Goal: Information Seeking & Learning: Learn about a topic

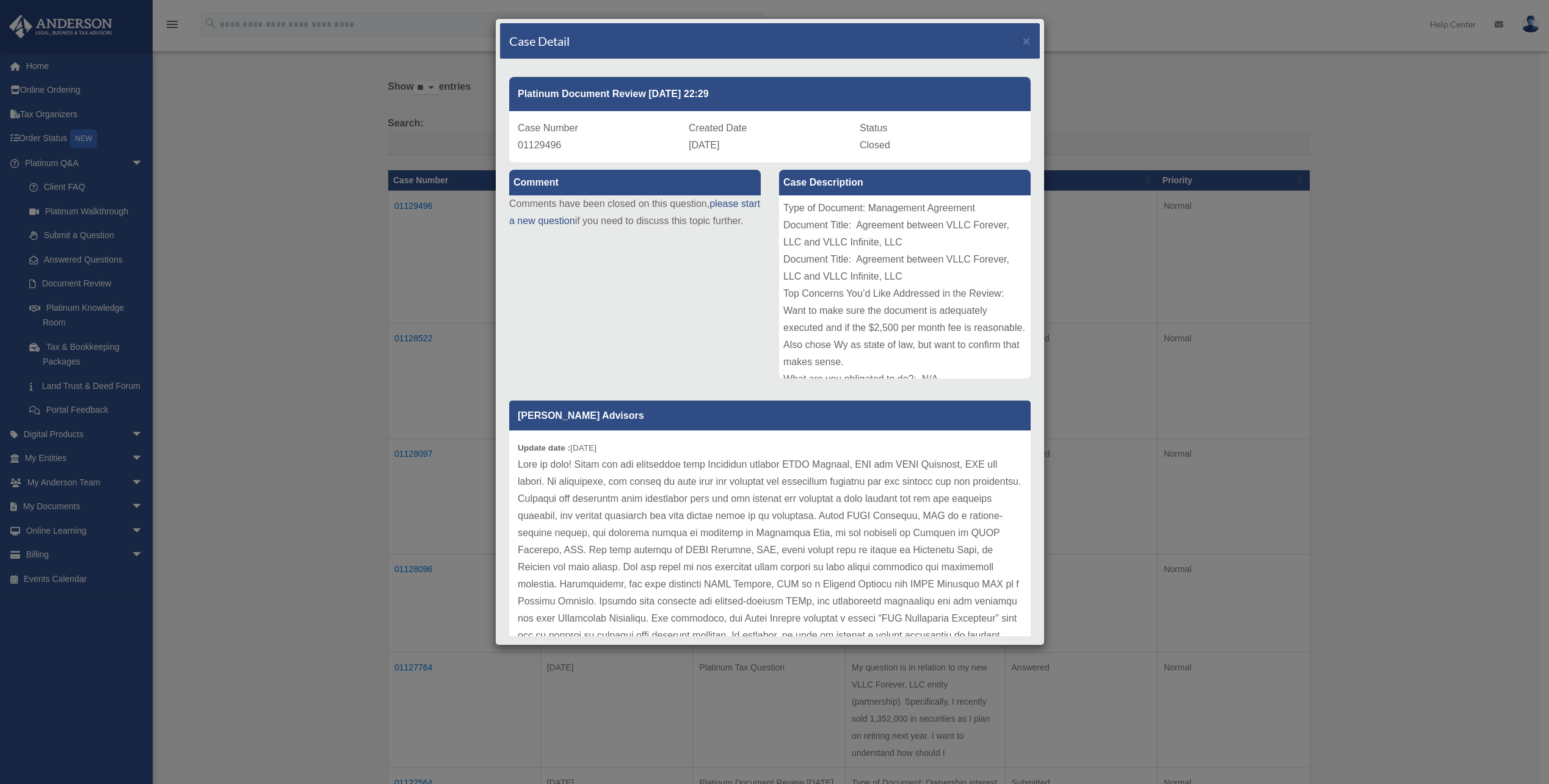
scroll to position [61, 0]
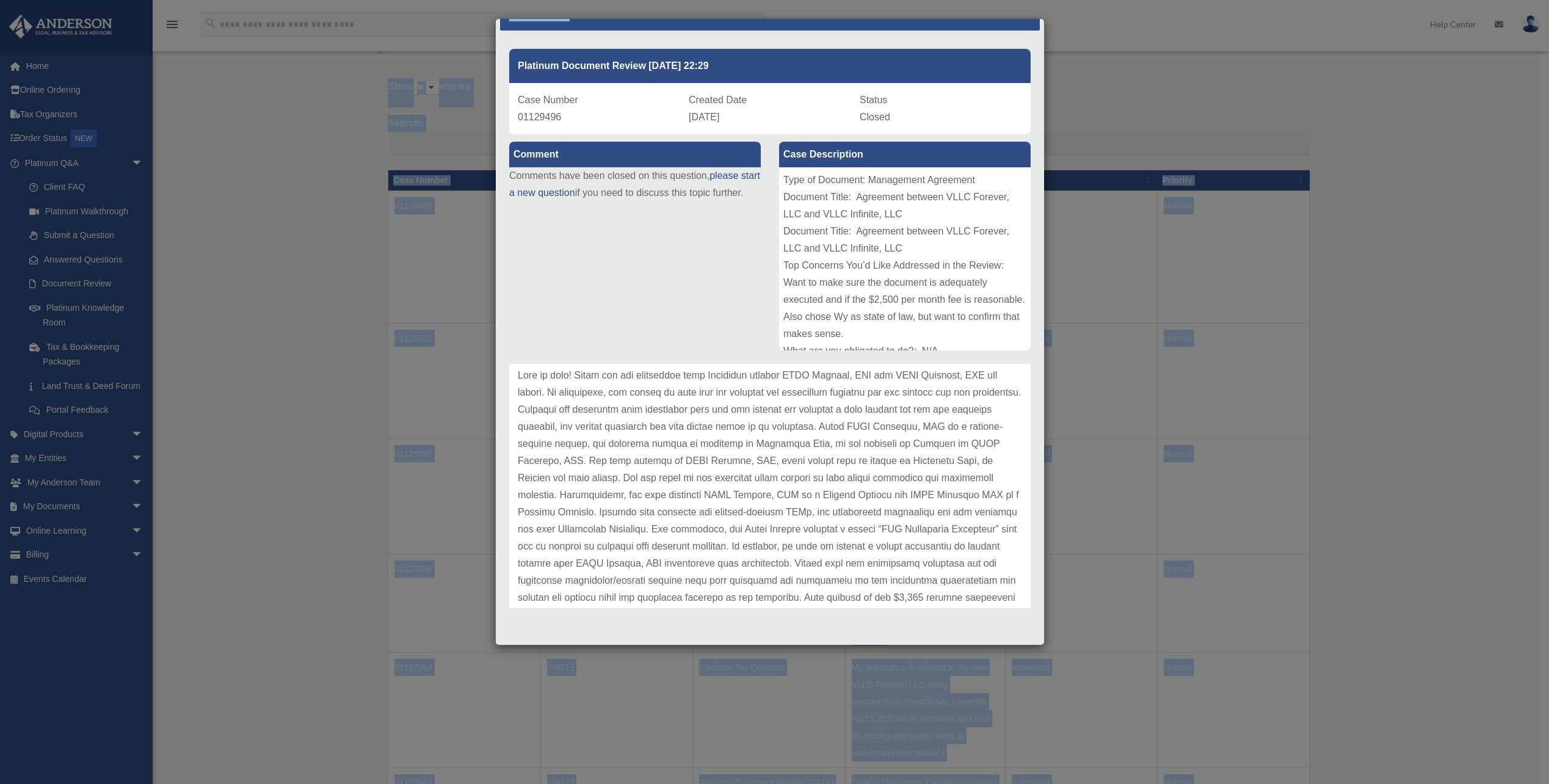
drag, startPoint x: 714, startPoint y: 22, endPoint x: -1001, endPoint y: 56, distance: 1715.3
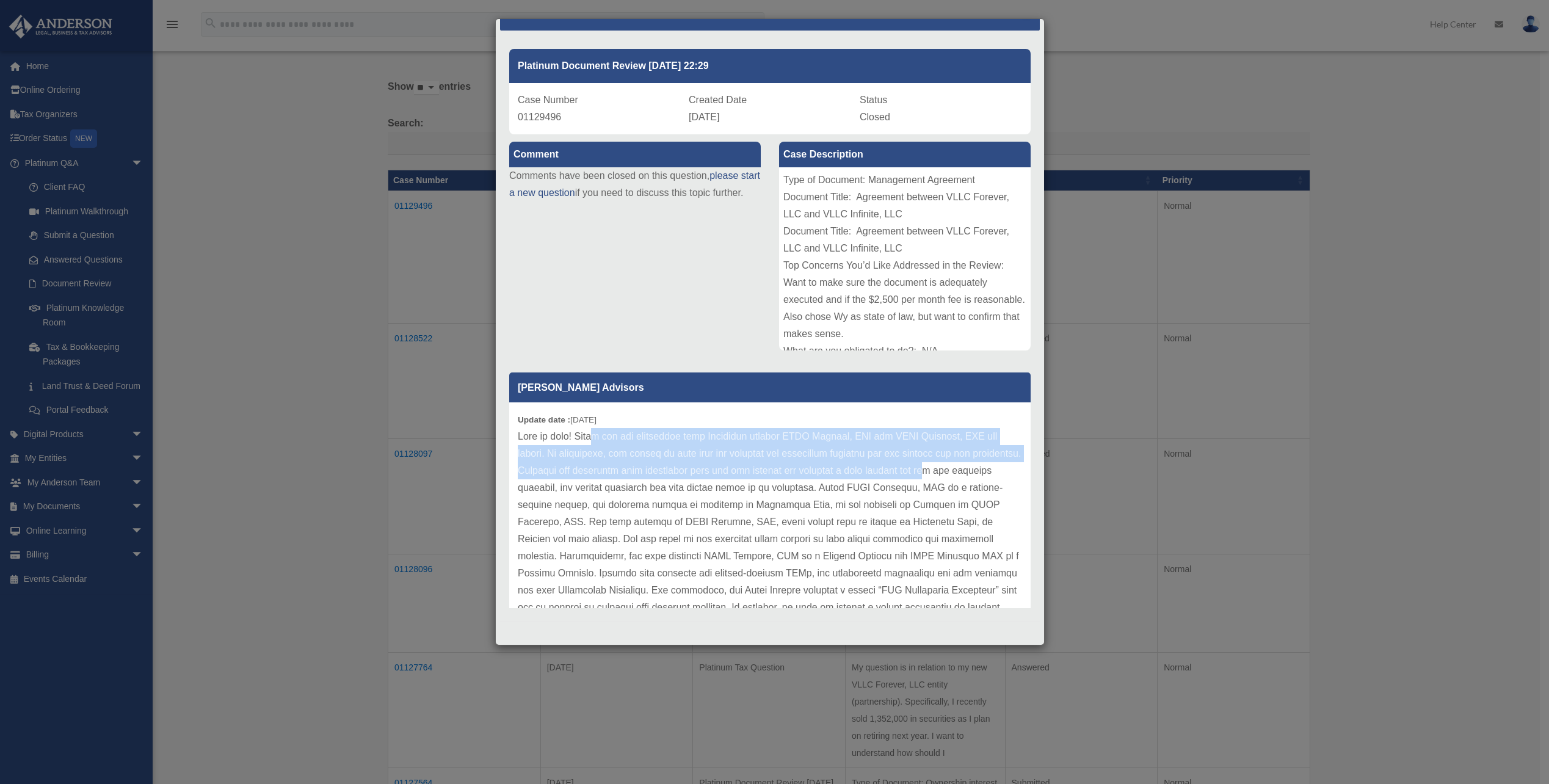
drag, startPoint x: 599, startPoint y: 435, endPoint x: 994, endPoint y: 465, distance: 396.1
click at [994, 465] on p at bounding box center [769, 599] width 505 height 342
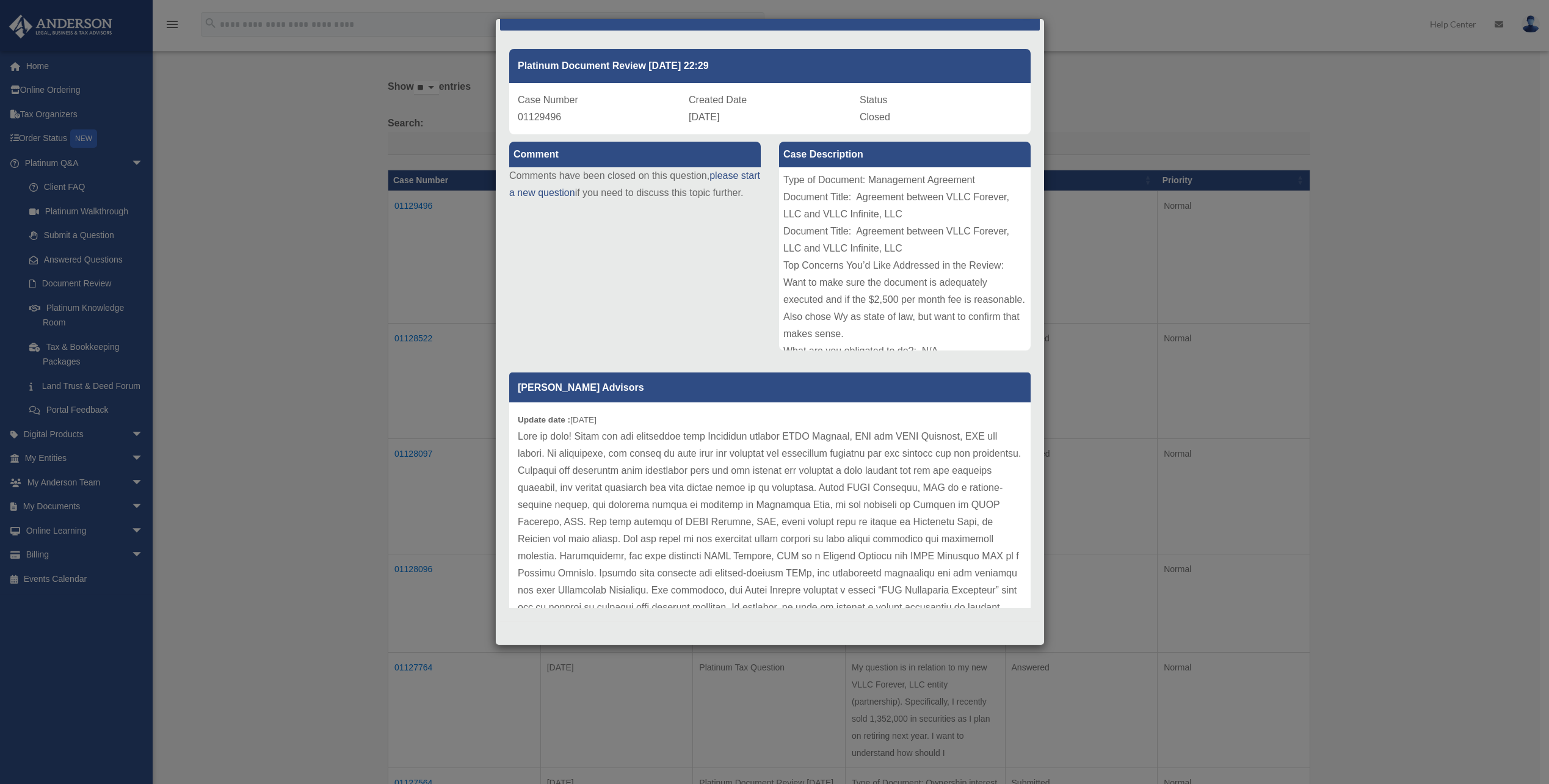
drag, startPoint x: 994, startPoint y: 465, endPoint x: 948, endPoint y: 494, distance: 54.4
click at [948, 494] on p at bounding box center [769, 599] width 505 height 342
drag, startPoint x: 872, startPoint y: 489, endPoint x: 992, endPoint y: 492, distance: 120.0
click at [992, 492] on p at bounding box center [769, 599] width 505 height 342
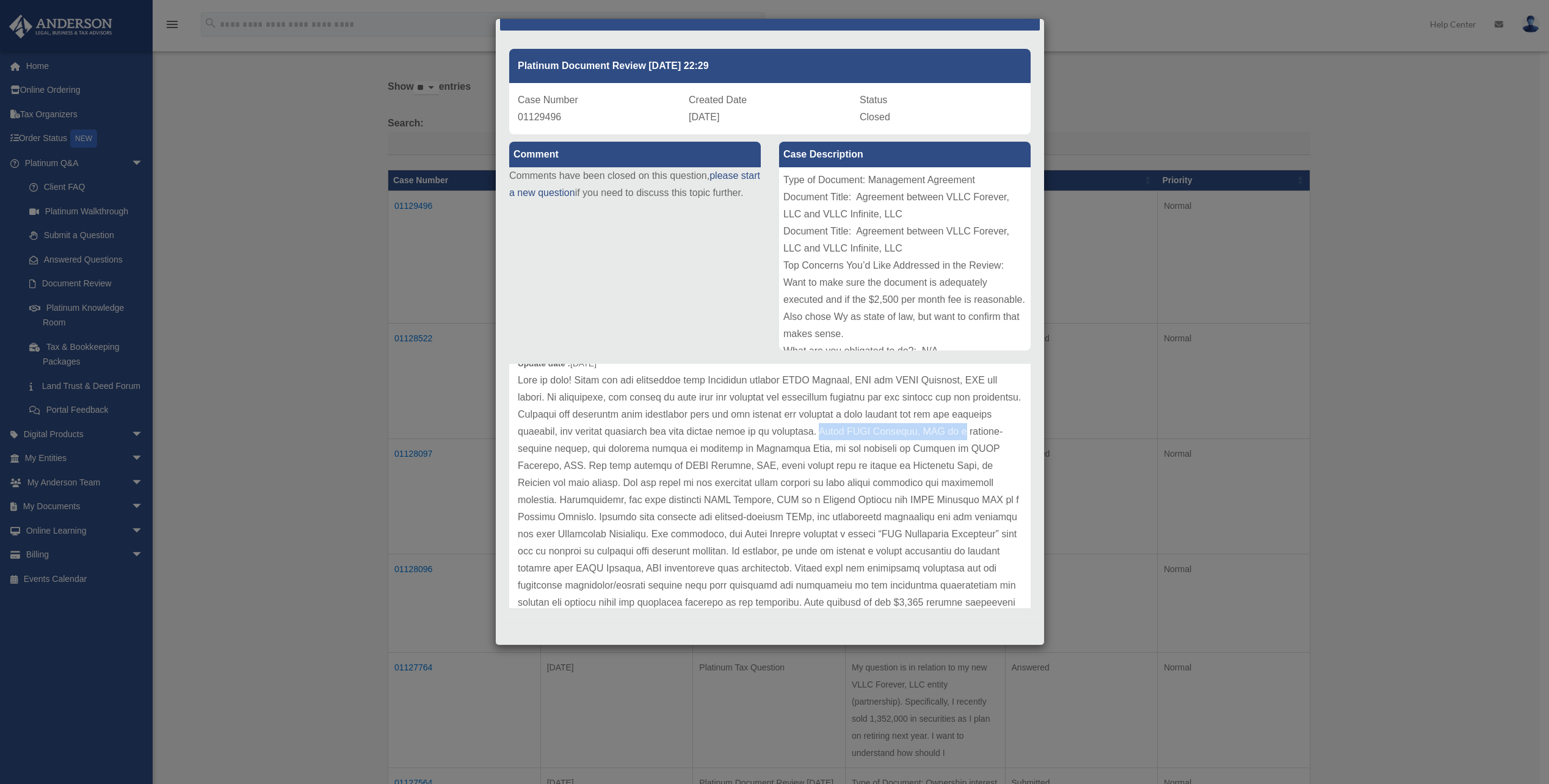
scroll to position [58, 0]
drag, startPoint x: 626, startPoint y: 449, endPoint x: 516, endPoint y: 450, distance: 110.0
click at [516, 450] on div "Update date : [DATE]" at bounding box center [769, 541] width 521 height 393
click at [569, 396] on p at bounding box center [769, 460] width 505 height 342
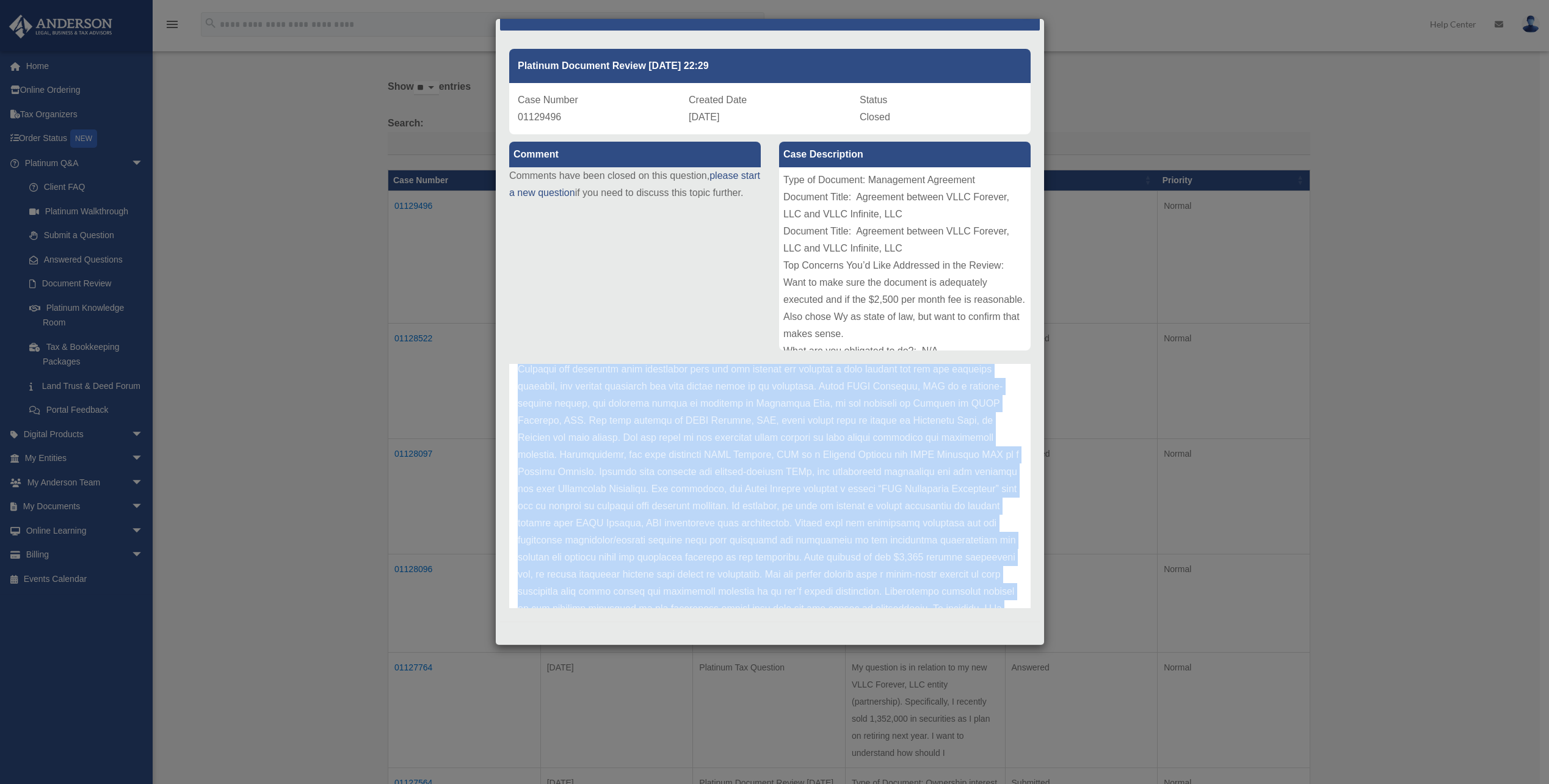
scroll to position [188, 0]
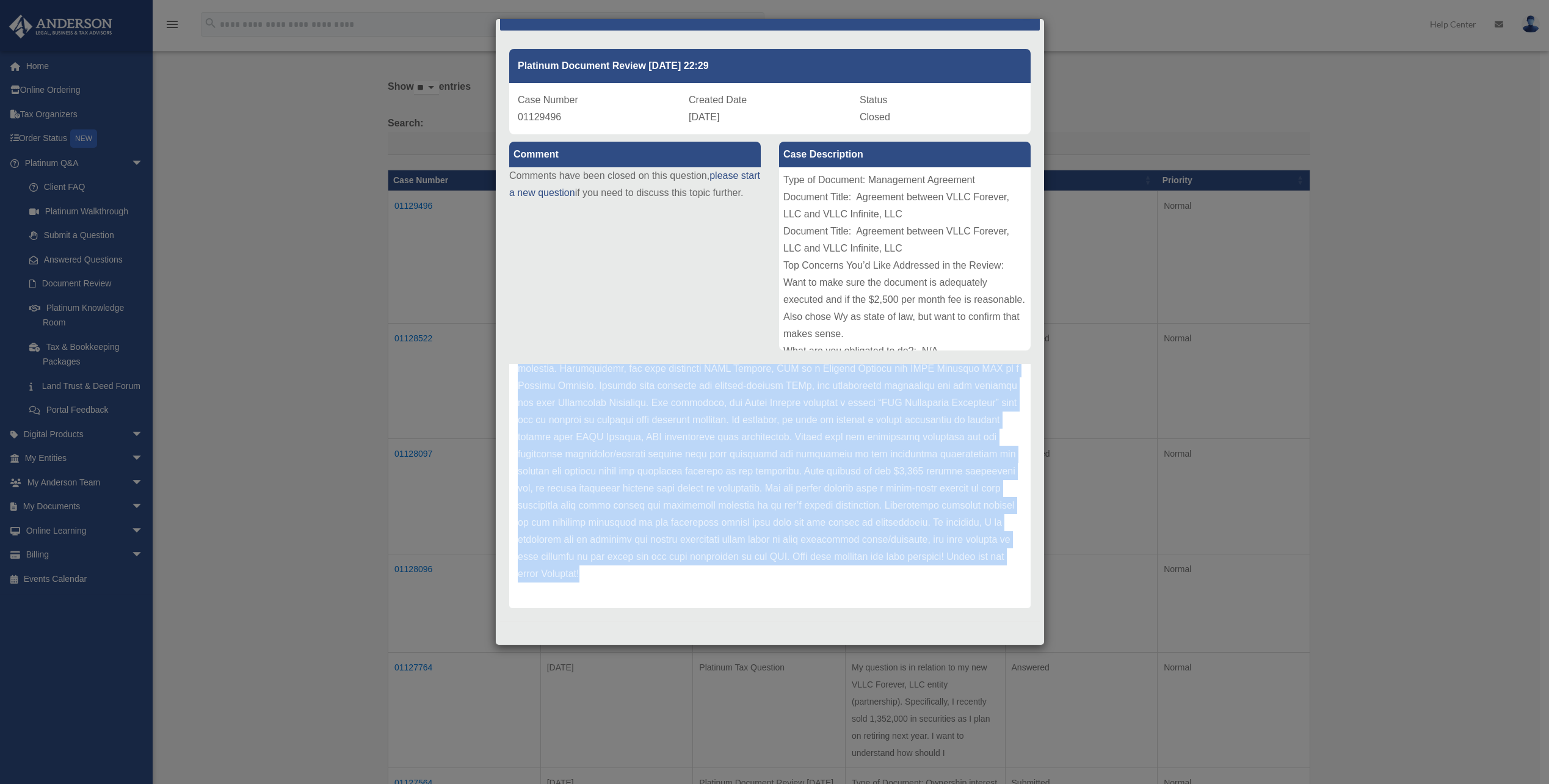
drag, startPoint x: 573, startPoint y: 470, endPoint x: 652, endPoint y: 645, distance: 192.0
click at [652, 645] on div "Case Detail × Platinum Document Review [DATE] 22:29 Case Number 01129496 Create…" at bounding box center [769, 332] width 549 height 627
drag, startPoint x: 652, startPoint y: 645, endPoint x: 704, endPoint y: 553, distance: 105.7
copy div "Loremips dol sitametco adip elitseddoe temp inc utl etdolor mag aliquaen a mini…"
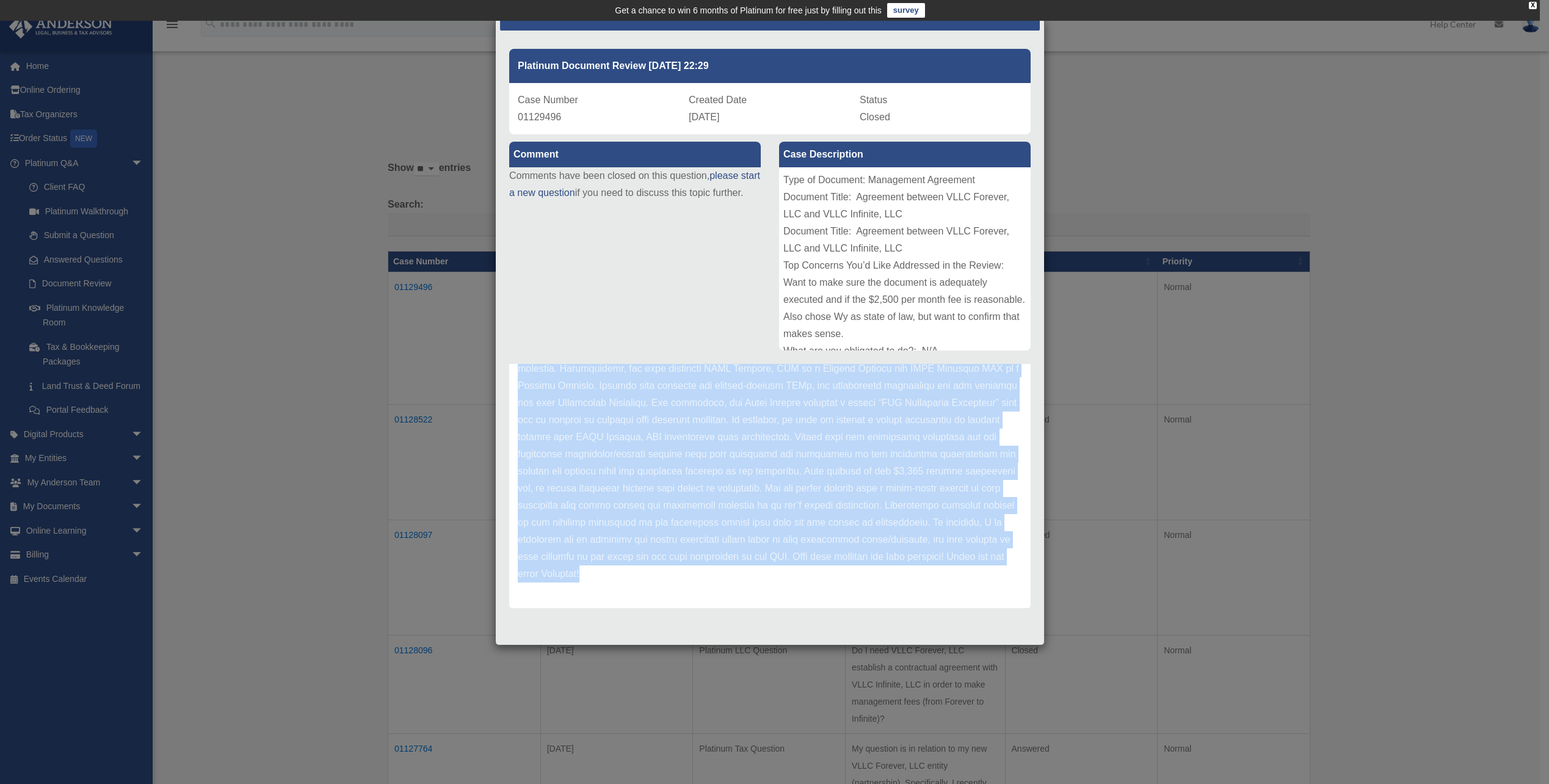
scroll to position [0, 0]
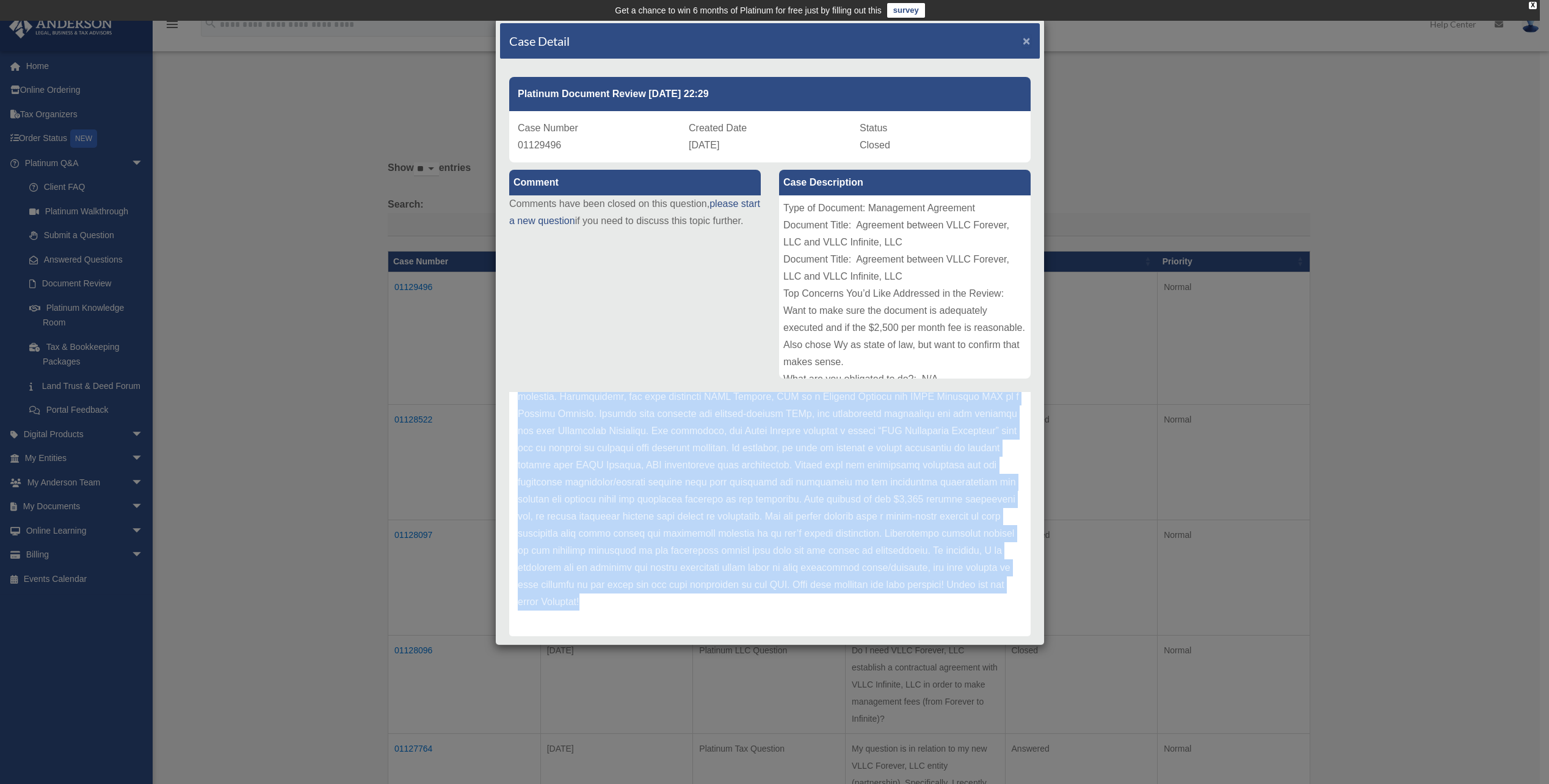
click at [1023, 40] on span "×" at bounding box center [1027, 40] width 8 height 14
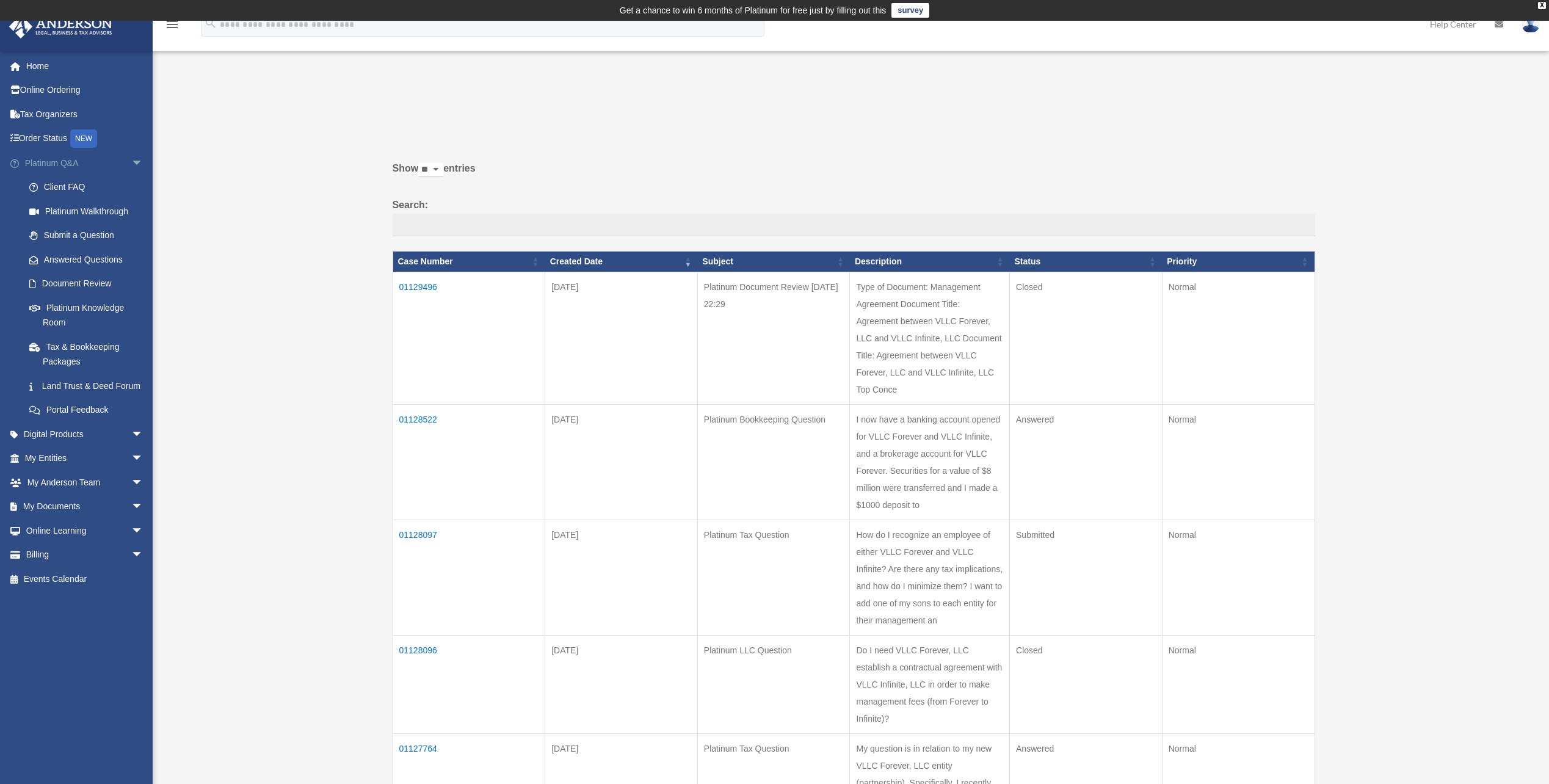
click at [131, 161] on span "arrow_drop_down" at bounding box center [143, 163] width 24 height 25
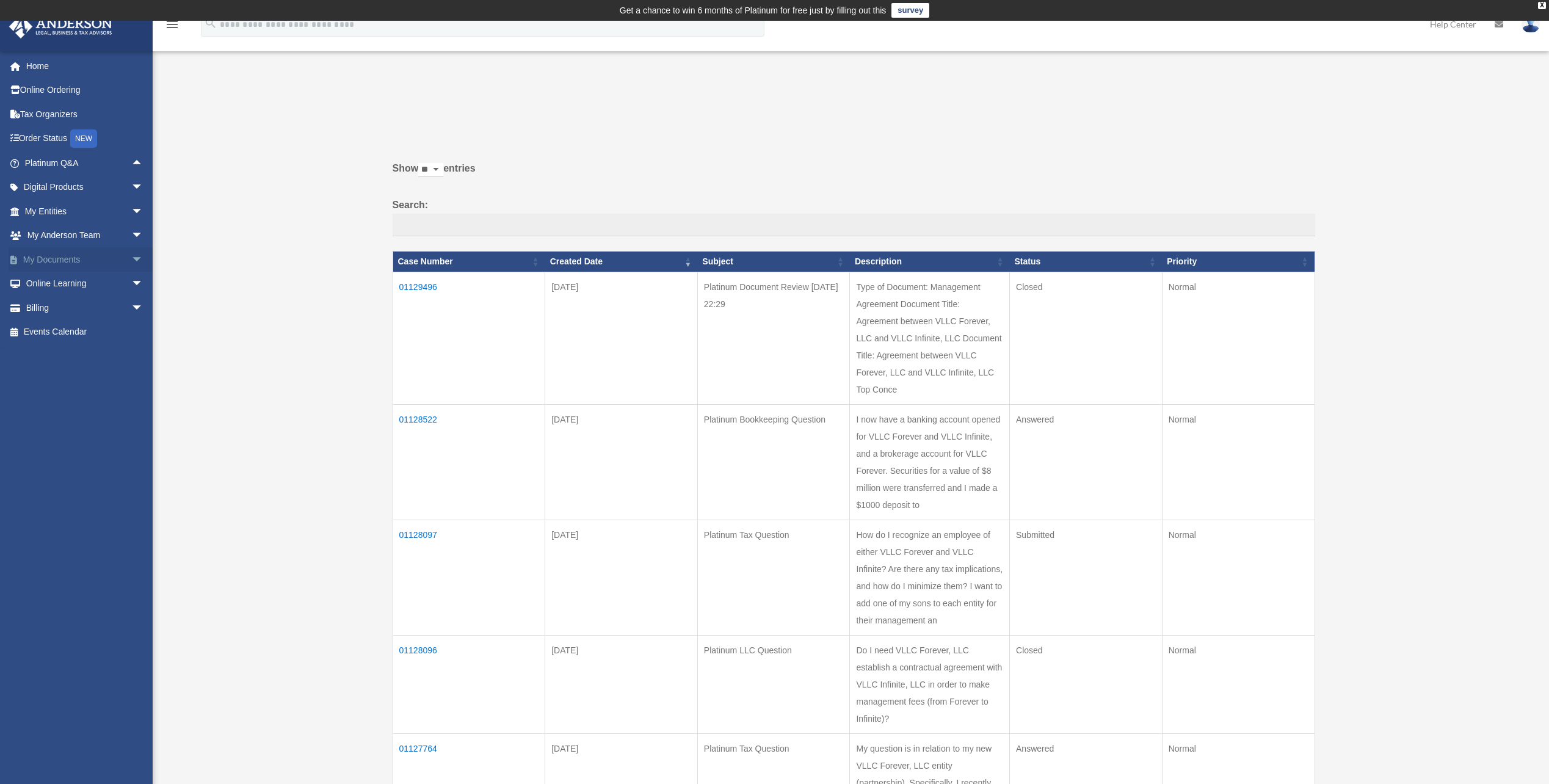
click at [72, 259] on link "My Documents arrow_drop_down" at bounding box center [85, 259] width 153 height 24
